Goal: Find specific page/section: Find specific page/section

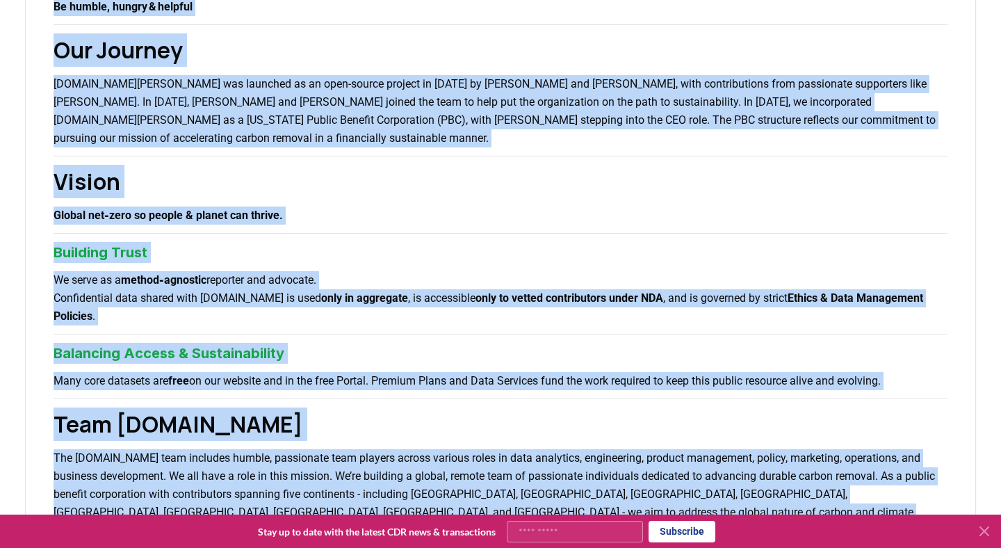
scroll to position [407, 0]
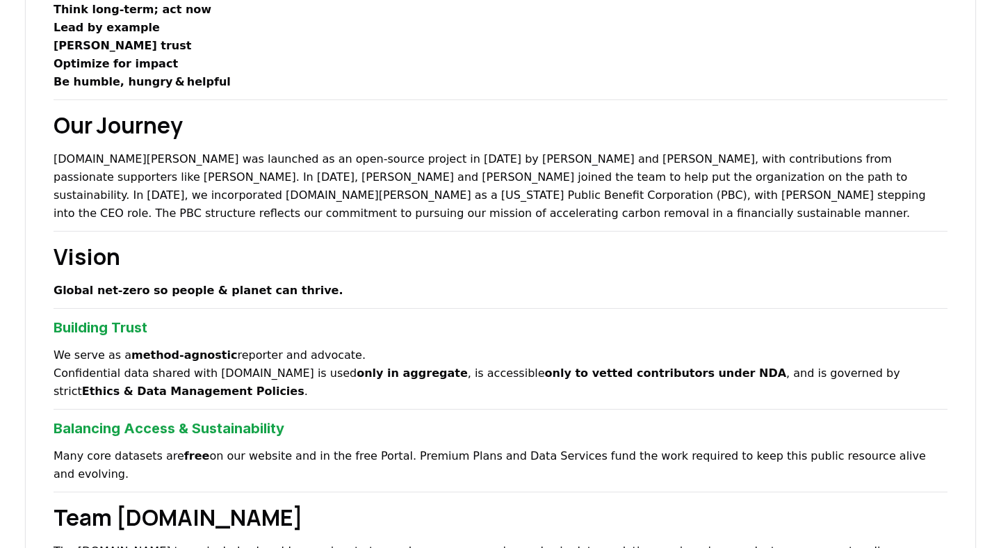
scroll to position [394, 0]
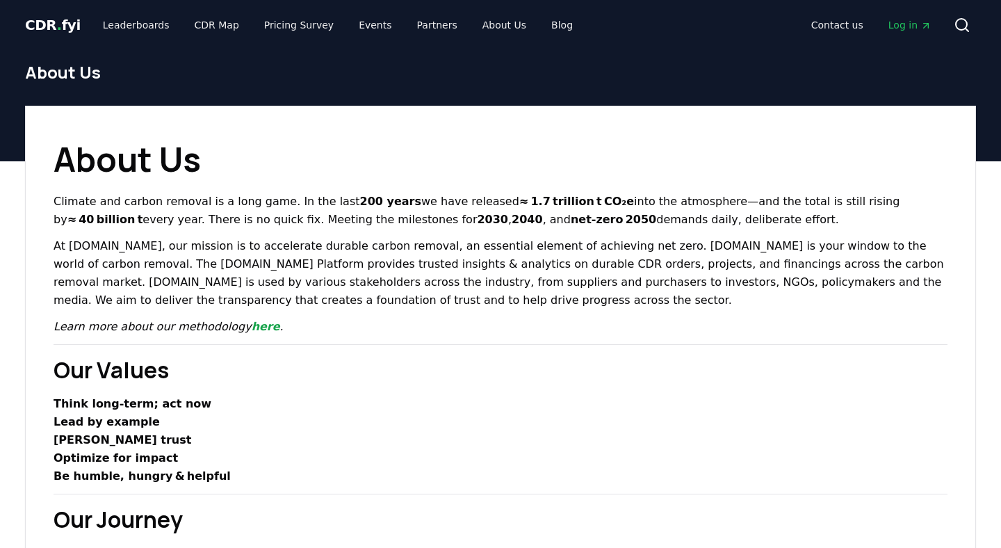
scroll to position [394, 0]
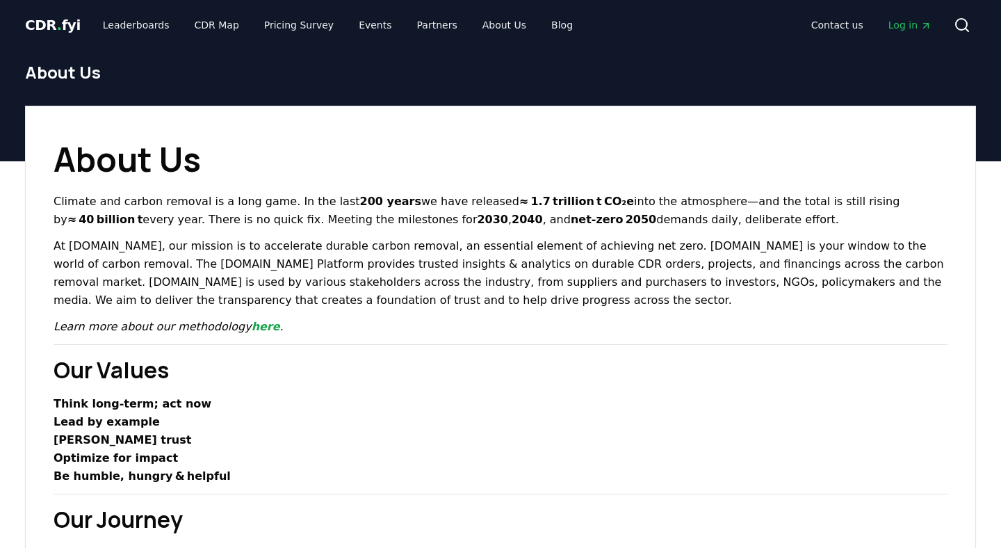
scroll to position [394, 0]
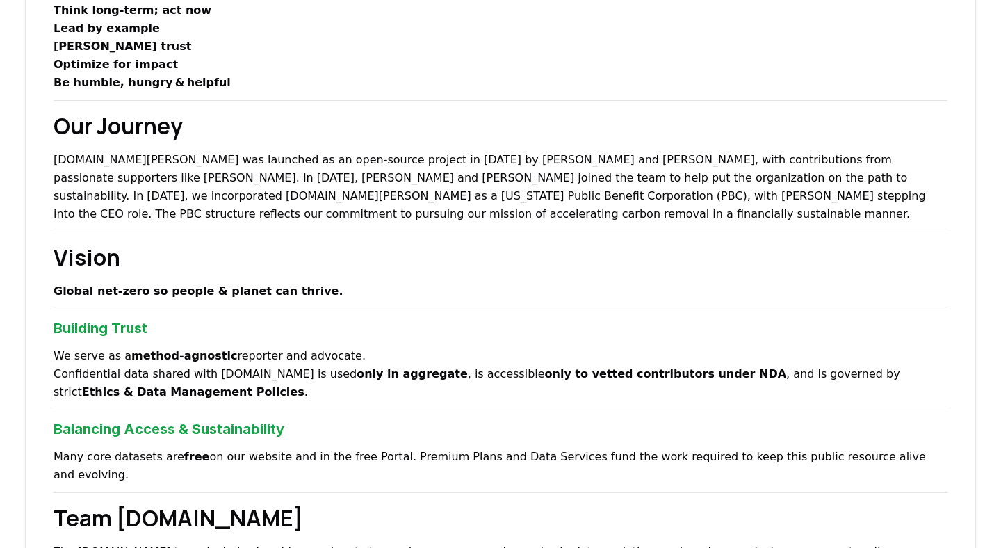
click at [748, 83] on p "Be humble, hungry & helpful" at bounding box center [501, 83] width 894 height 18
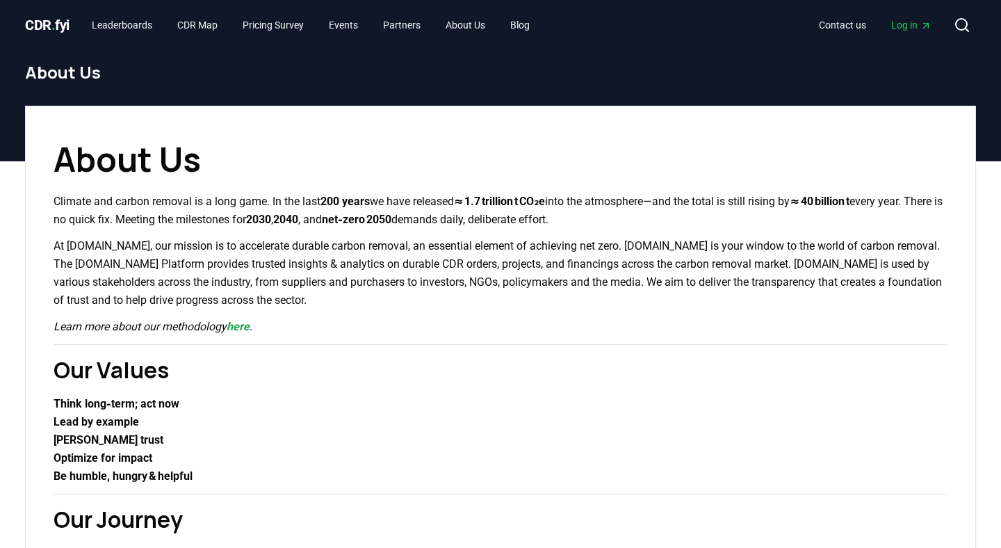
click at [358, 166] on h1 "About Us" at bounding box center [501, 159] width 894 height 50
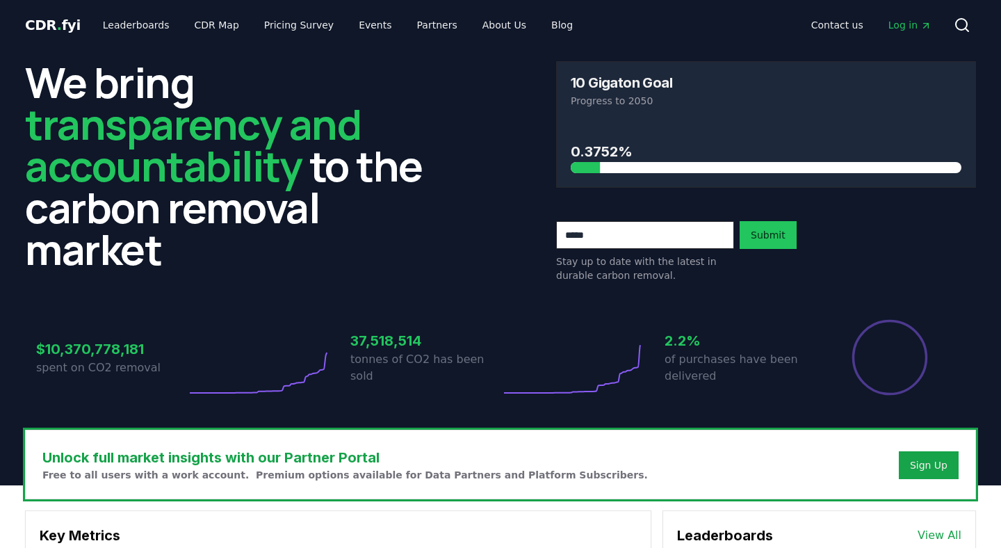
click at [501, 24] on link "About Us" at bounding box center [504, 25] width 66 height 25
click at [500, 22] on link "About Us" at bounding box center [504, 25] width 66 height 25
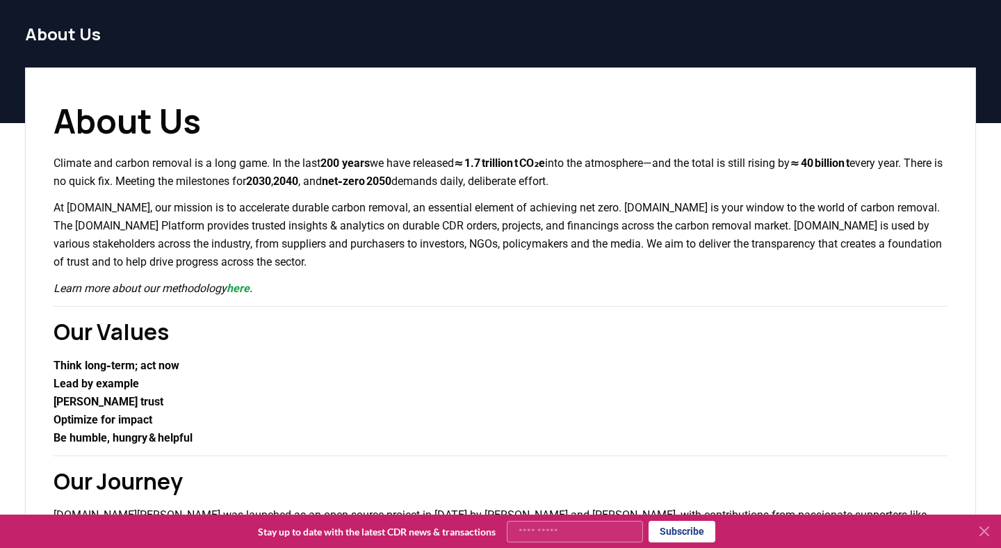
scroll to position [27, 0]
